Goal: Information Seeking & Learning: Learn about a topic

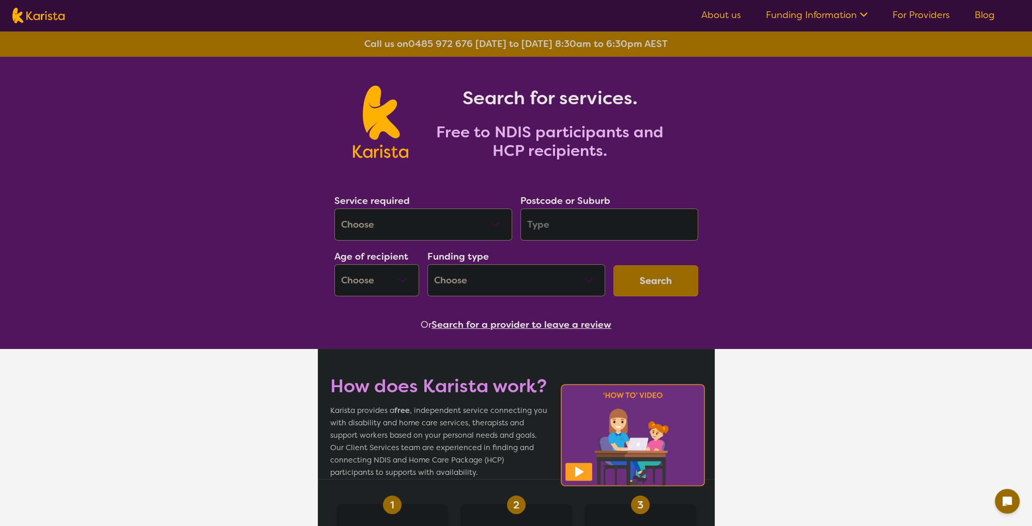
click at [334, 209] on select "Allied Health Assistant Assessment ([MEDICAL_DATA] or [MEDICAL_DATA]) Behaviour…" at bounding box center [423, 225] width 178 height 32
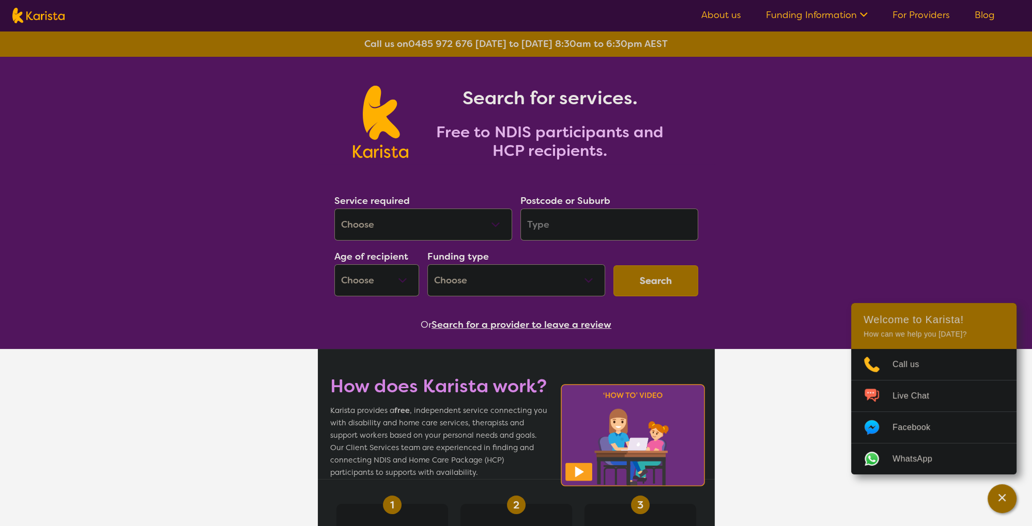
click at [334, 209] on select "Allied Health Assistant Assessment ([MEDICAL_DATA] or [MEDICAL_DATA]) Behaviour…" at bounding box center [423, 225] width 178 height 32
select select "Psychology"
click option "Psychology" at bounding box center [0, 0] width 0 height 0
click at [555, 226] on input "search" at bounding box center [609, 225] width 178 height 32
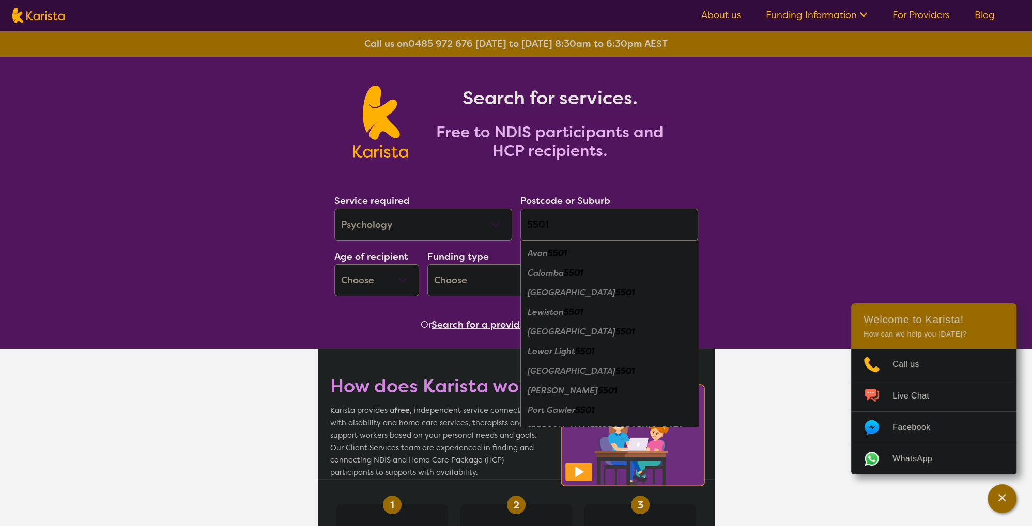
type input "5501"
click at [555, 315] on em "Lewiston" at bounding box center [545, 312] width 36 height 11
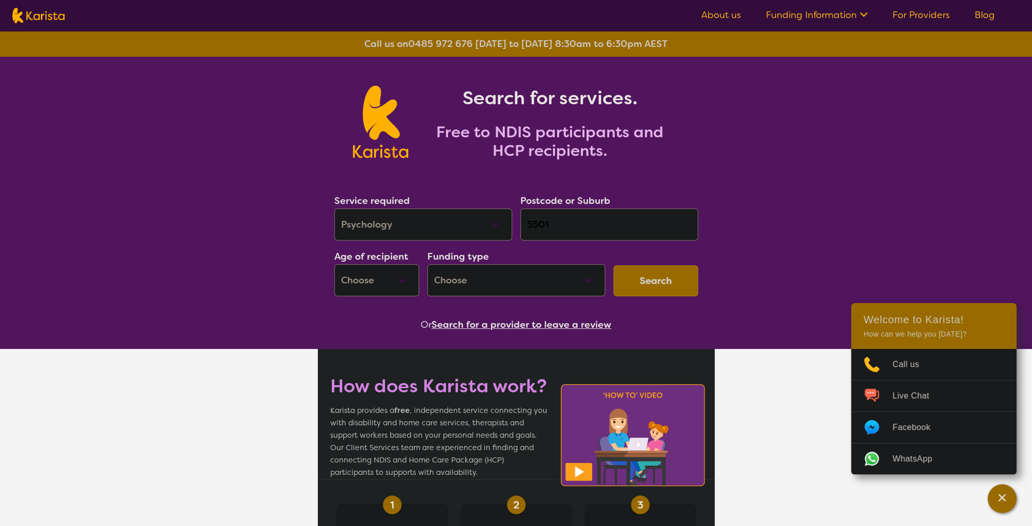
click at [334, 264] on select "Early Childhood - 0 to 9 Child - 10 to 11 Adolescent - 12 to 17 Adult - 18 to 6…" at bounding box center [376, 280] width 85 height 32
select select "AD"
click option "Adult - 18 to 64" at bounding box center [0, 0] width 0 height 0
click at [427, 264] on select "Home Care Package (HCP) National Disability Insurance Scheme (NDIS) I don't know" at bounding box center [516, 280] width 178 height 32
select select "NDIS"
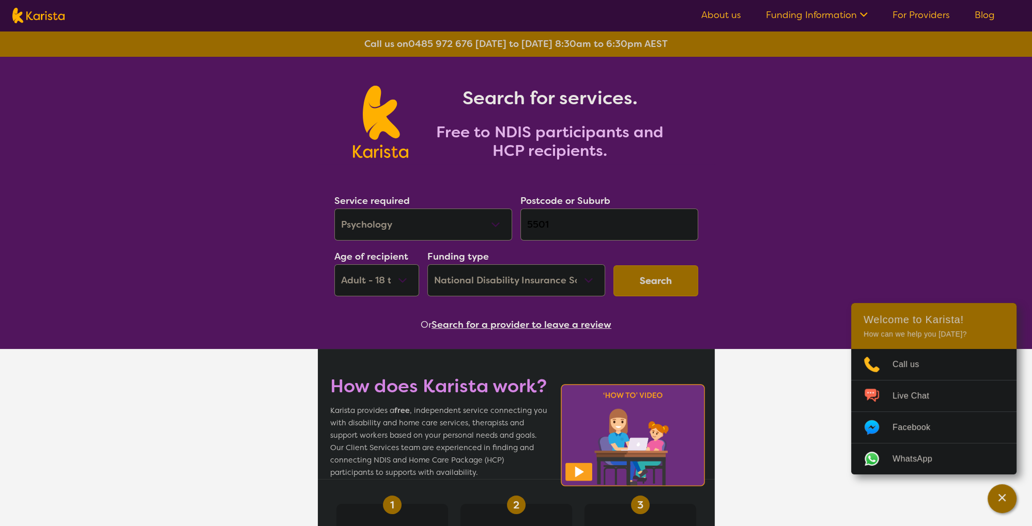
click option "National Disability Insurance Scheme (NDIS)" at bounding box center [0, 0] width 0 height 0
click at [648, 293] on button "Search" at bounding box center [655, 281] width 85 height 31
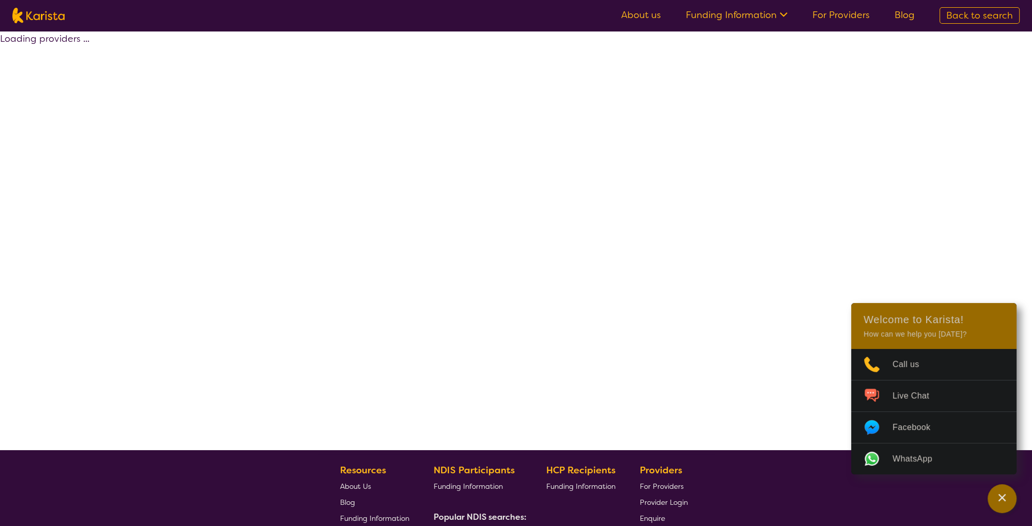
select select "by_score"
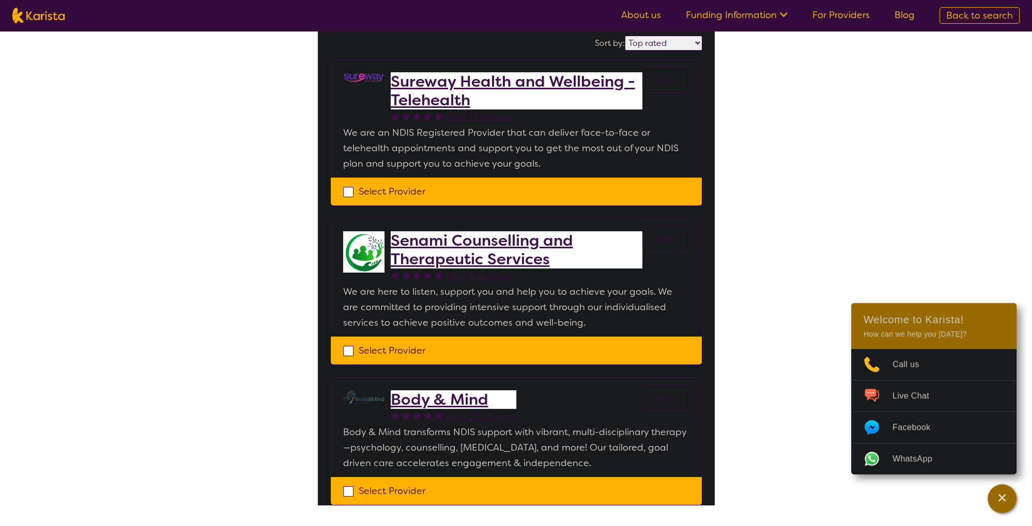
scroll to position [8, 0]
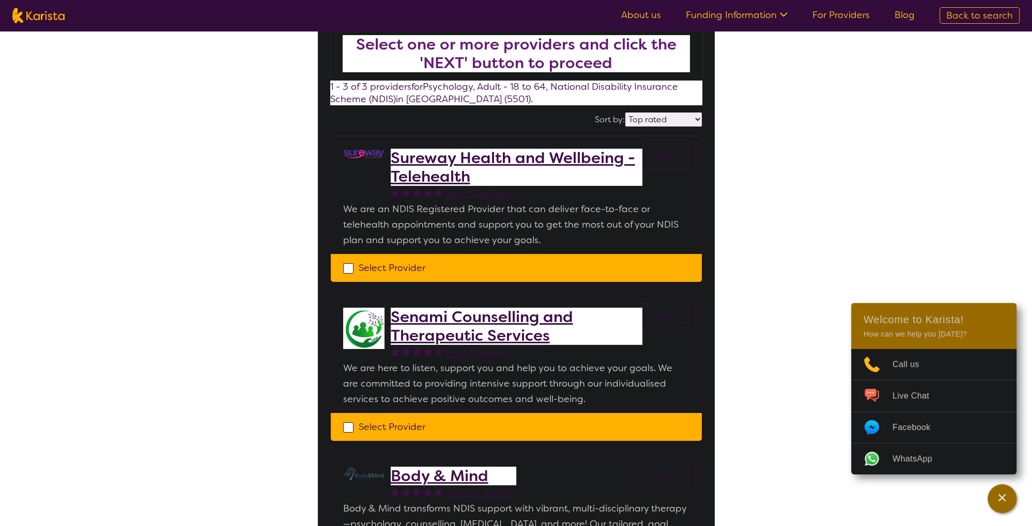
click at [451, 164] on h2 "Sureway Health and Wellbeing - Telehealth" at bounding box center [517, 167] width 252 height 37
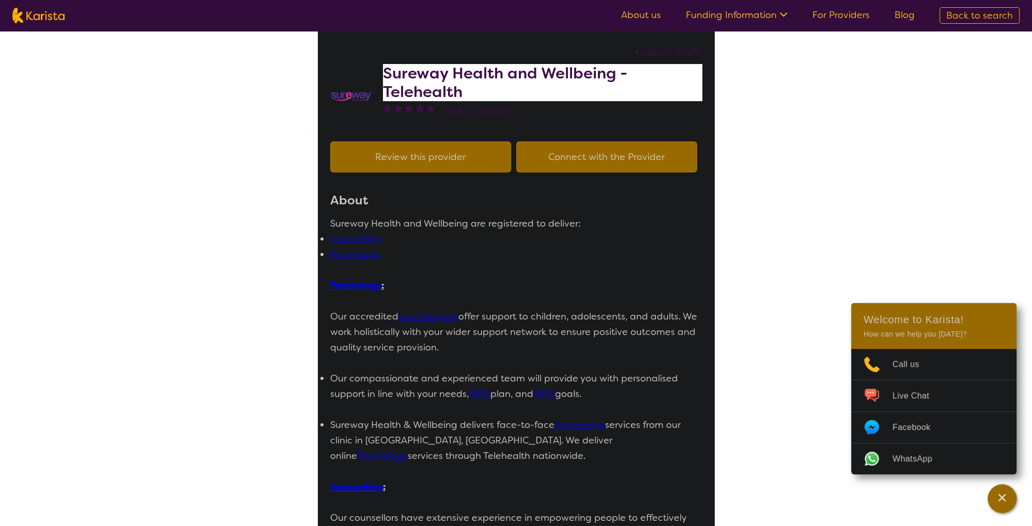
select select "by_score"
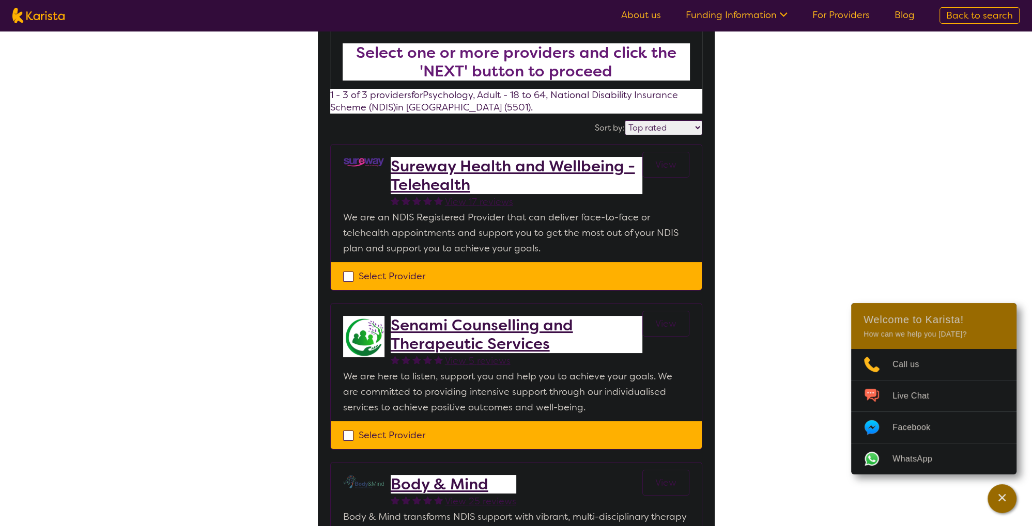
scroll to position [8, 0]
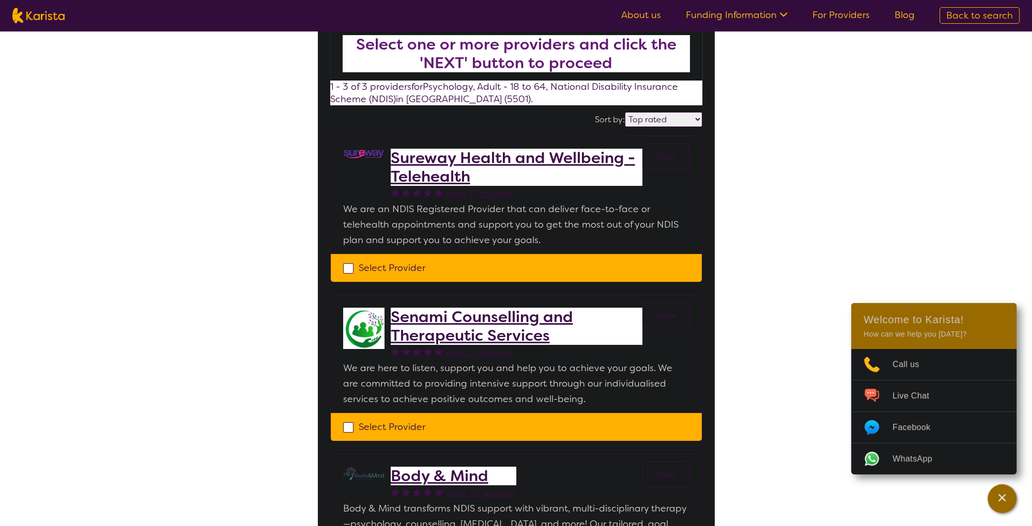
click at [462, 320] on h2 "Senami Counselling and Therapeutic Services" at bounding box center [517, 326] width 252 height 37
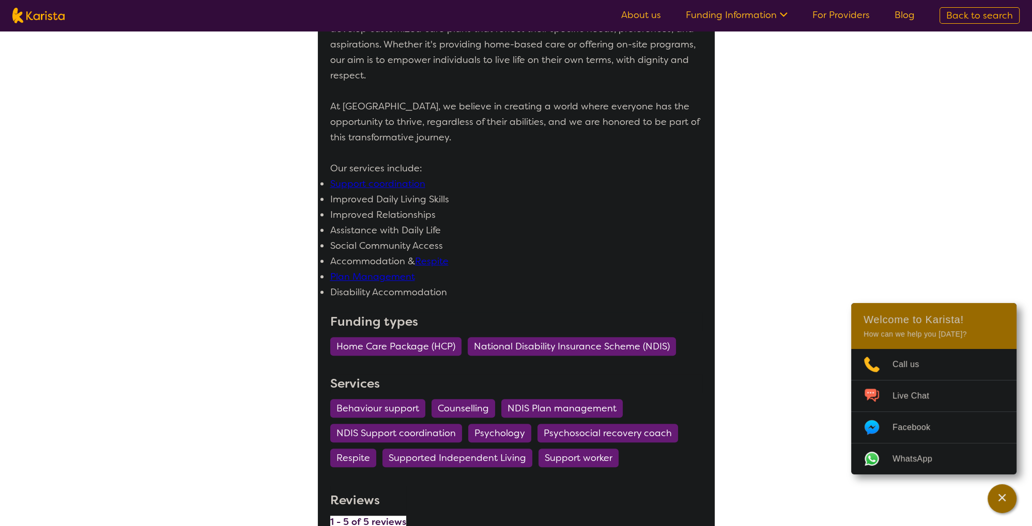
scroll to position [655, 0]
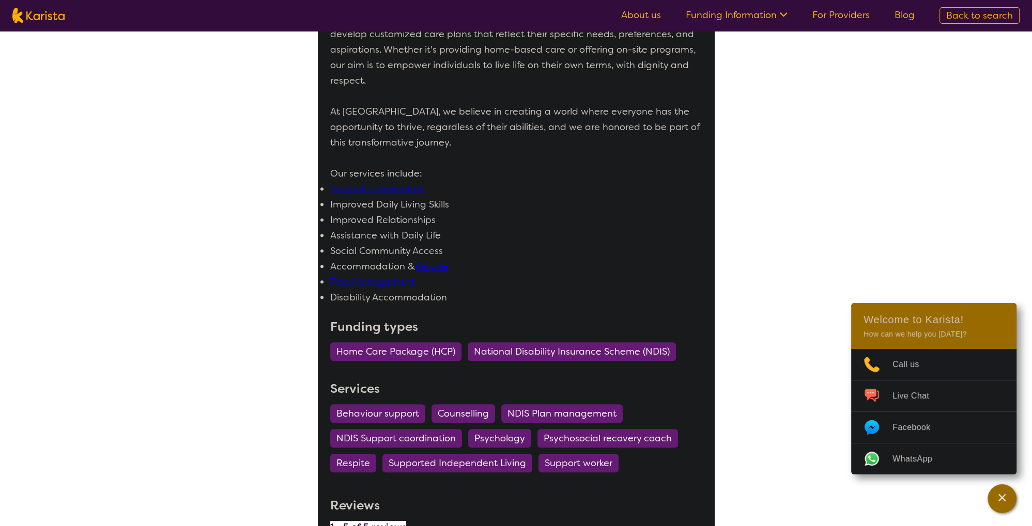
select select "by_score"
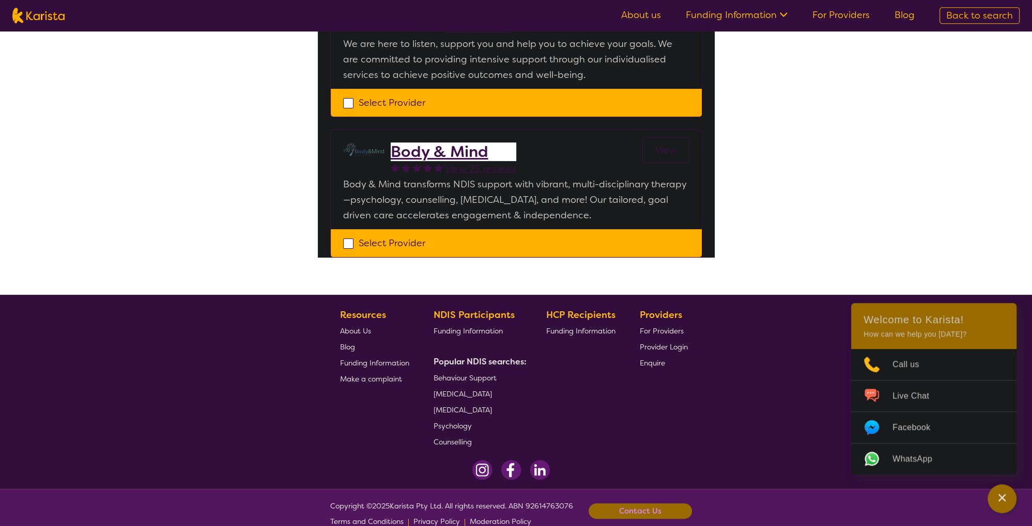
scroll to position [335, 0]
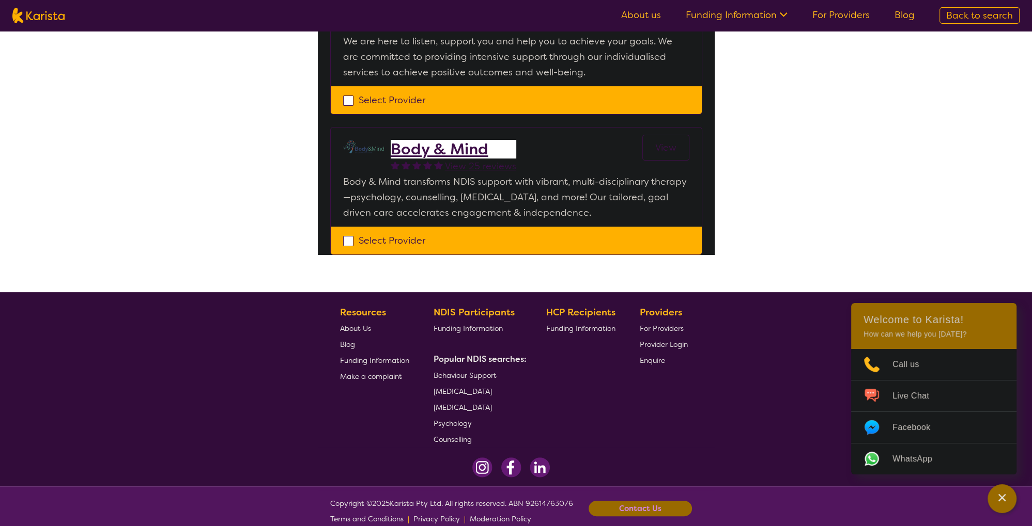
click at [414, 144] on h2 "Body & Mind" at bounding box center [454, 149] width 126 height 19
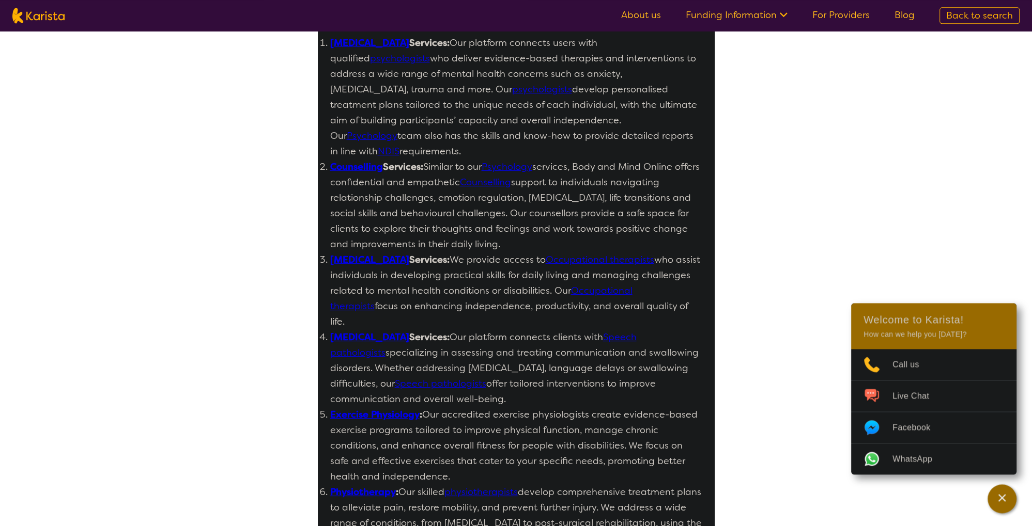
scroll to position [327, 0]
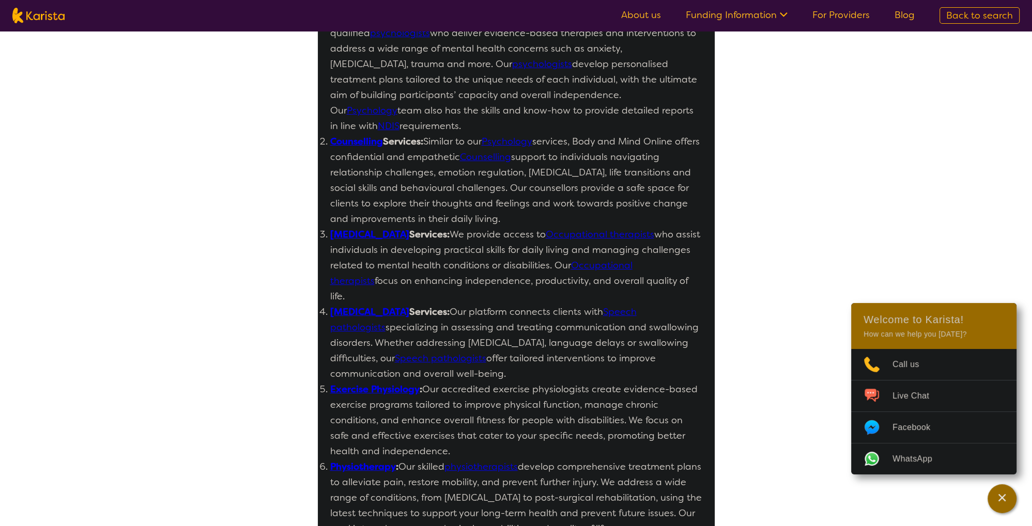
click at [586, 228] on link "Occupational therapists" at bounding box center [600, 234] width 108 height 12
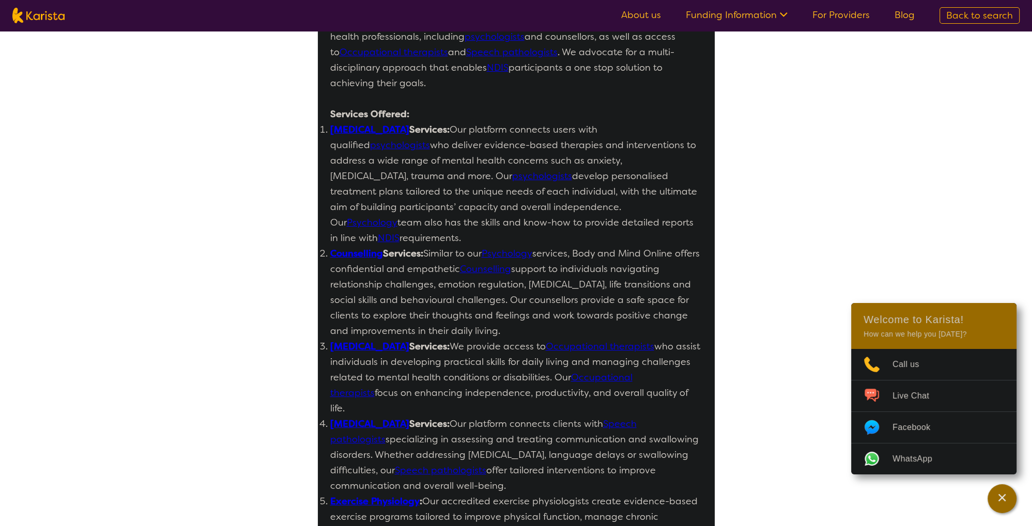
scroll to position [218, 0]
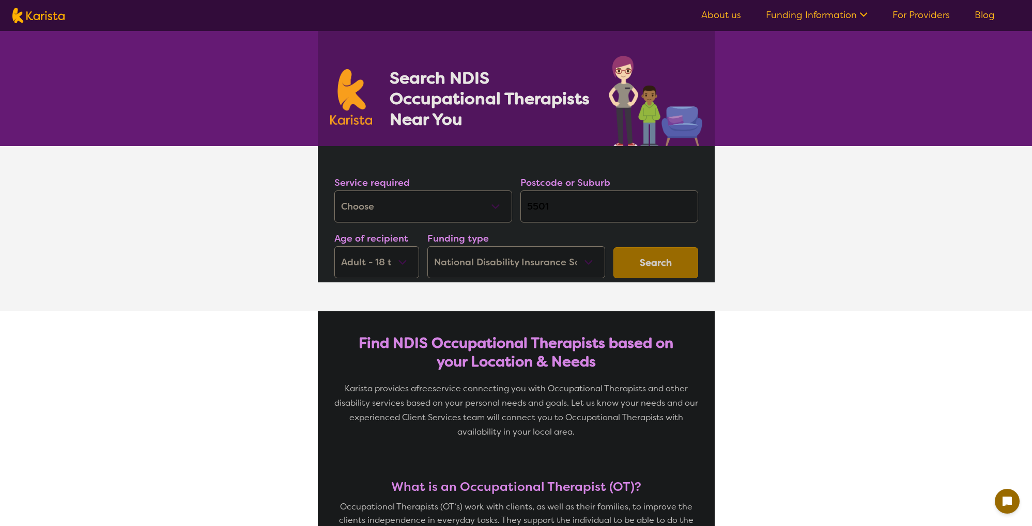
select select "[MEDICAL_DATA]"
select select "AD"
select select "NDIS"
select select "[MEDICAL_DATA]"
select select "AD"
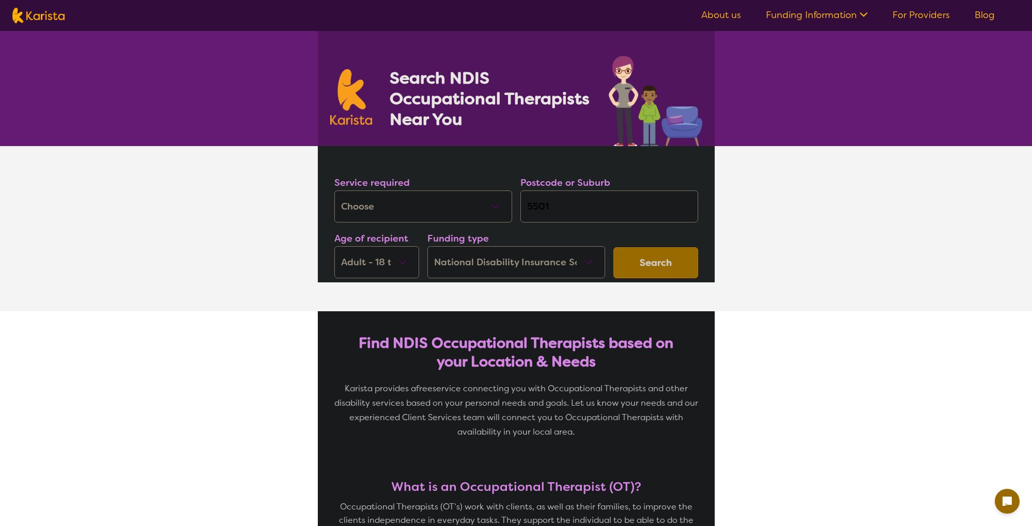
select select "NDIS"
